Goal: Navigation & Orientation: Find specific page/section

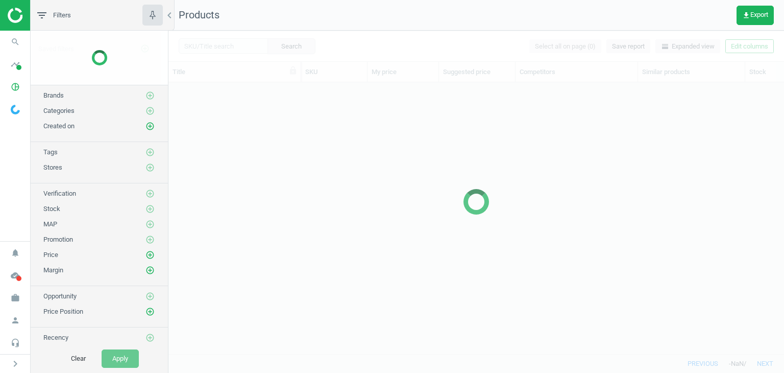
scroll to position [256, 607]
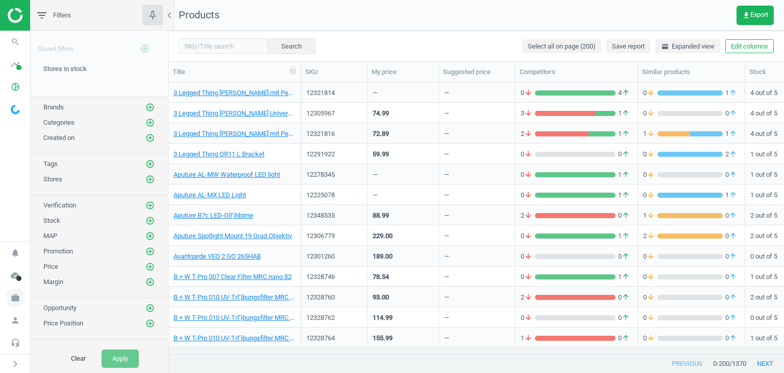
click at [20, 287] on span "work" at bounding box center [15, 297] width 31 height 22
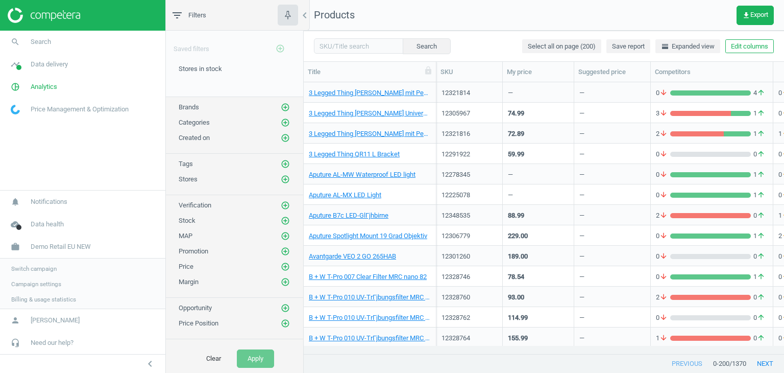
scroll to position [8, 8]
click at [27, 264] on span "Switch campaign" at bounding box center [33, 267] width 45 height 8
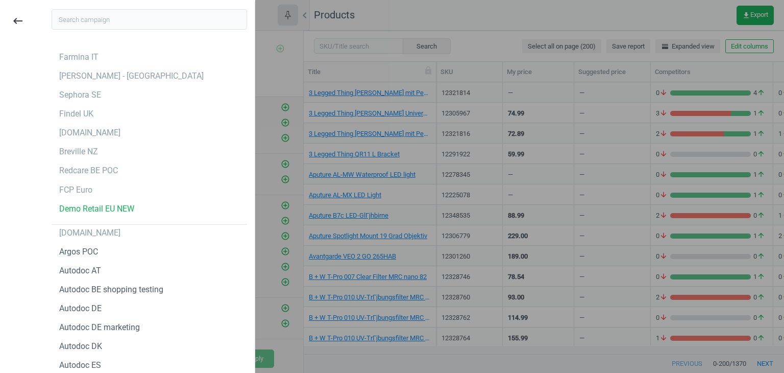
click at [86, 28] on input "text" at bounding box center [149, 19] width 195 height 20
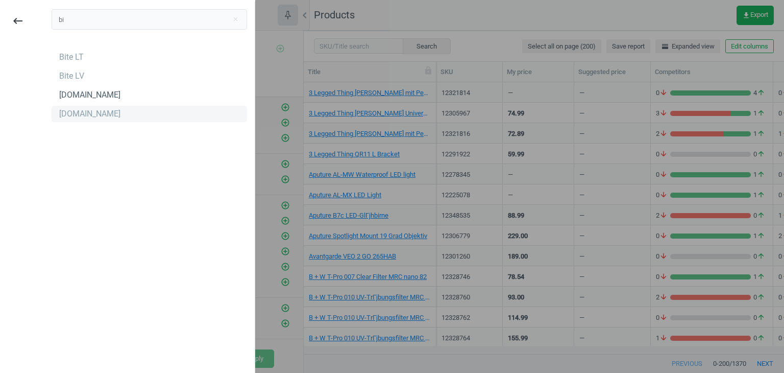
type input "bi"
click at [83, 109] on div "[DOMAIN_NAME]" at bounding box center [149, 114] width 195 height 16
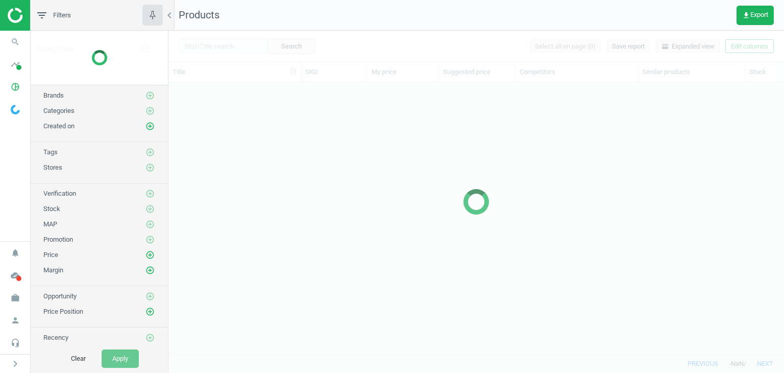
scroll to position [256, 607]
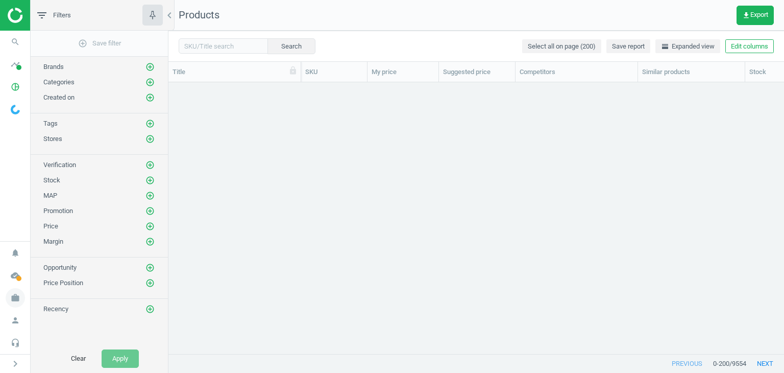
click at [18, 297] on icon "work" at bounding box center [15, 297] width 19 height 19
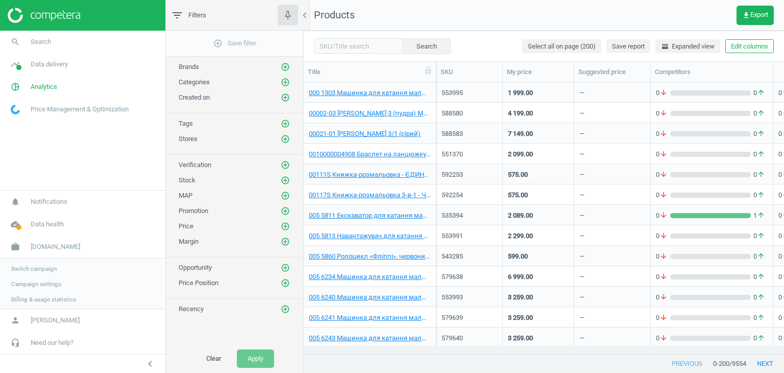
scroll to position [256, 473]
click at [37, 288] on link "Campaign settings" at bounding box center [82, 282] width 165 height 15
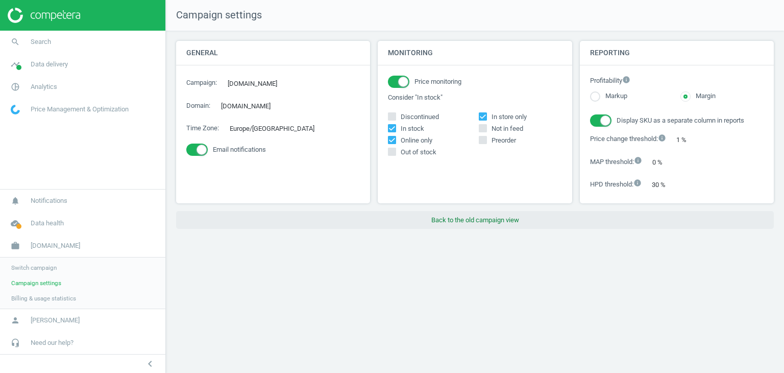
drag, startPoint x: 422, startPoint y: 217, endPoint x: 427, endPoint y: 216, distance: 5.7
click at [422, 217] on button "Back to the old campaign view" at bounding box center [475, 220] width 598 height 18
